Goal: Navigation & Orientation: Find specific page/section

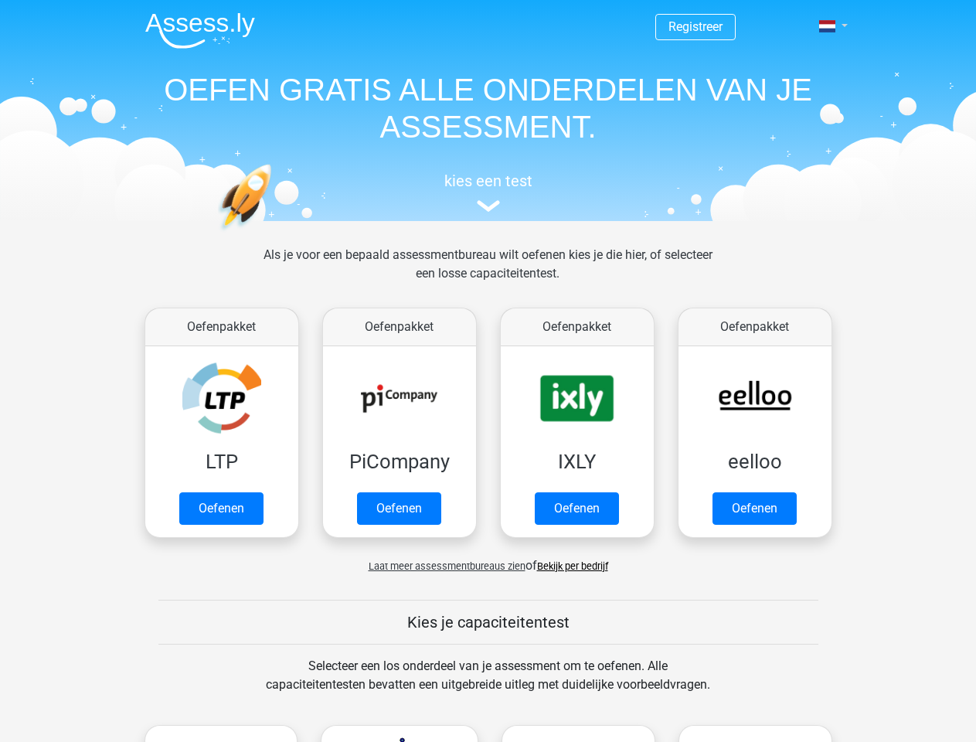
click at [828, 26] on span at bounding box center [827, 26] width 16 height 12
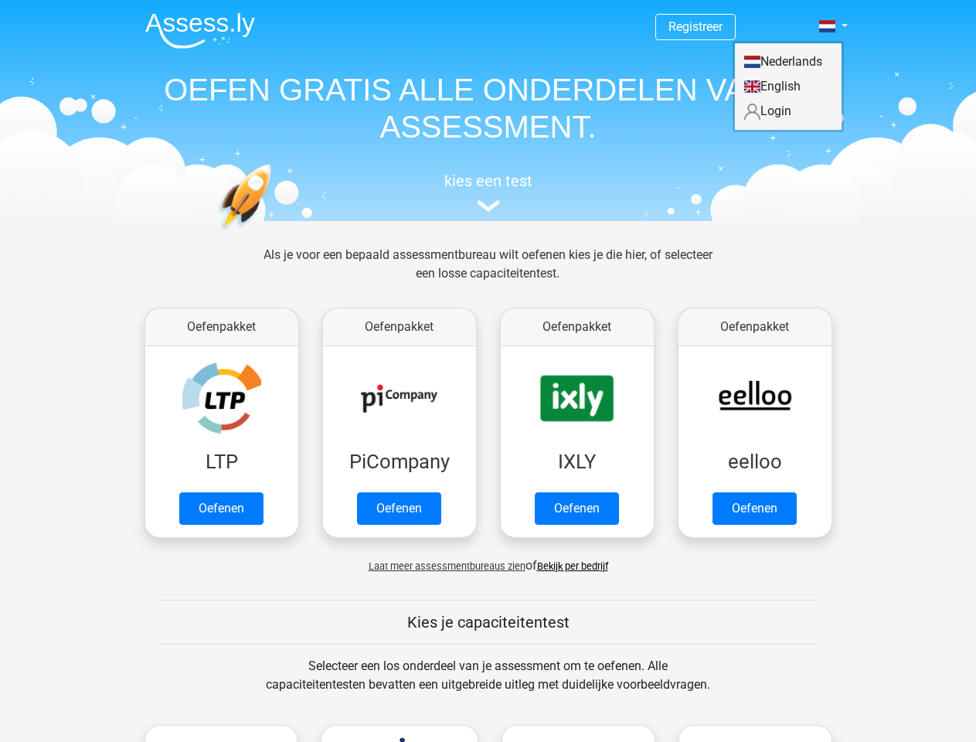
click at [443, 566] on span "Laat meer assessmentbureaus zien" at bounding box center [447, 566] width 157 height 12
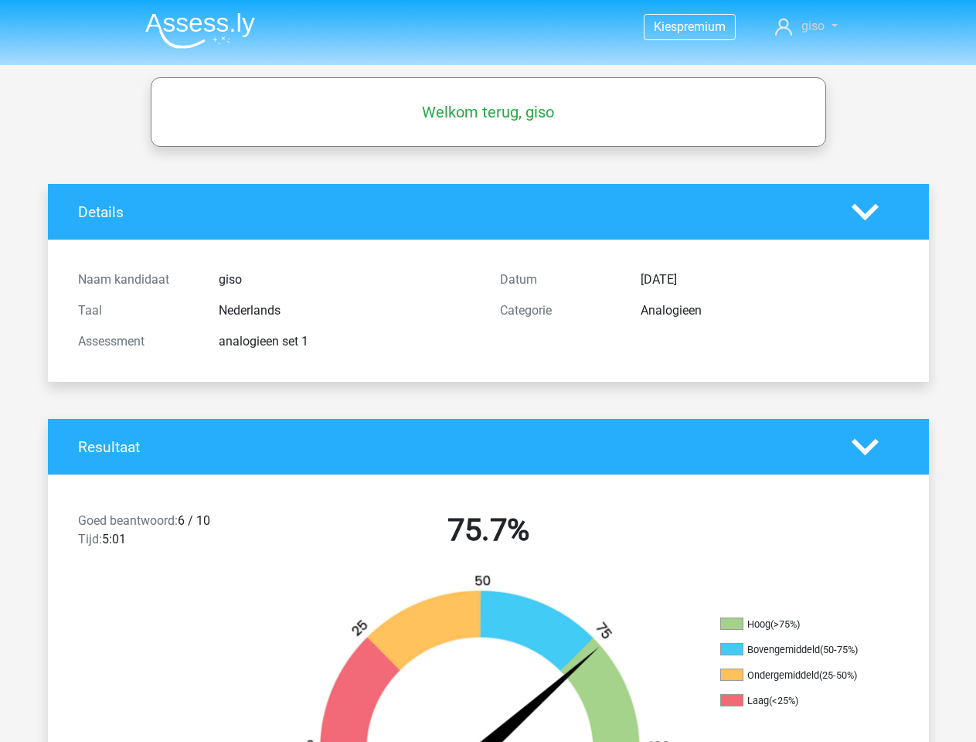
click at [806, 26] on span "giso" at bounding box center [812, 26] width 23 height 15
